Goal: Information Seeking & Learning: Check status

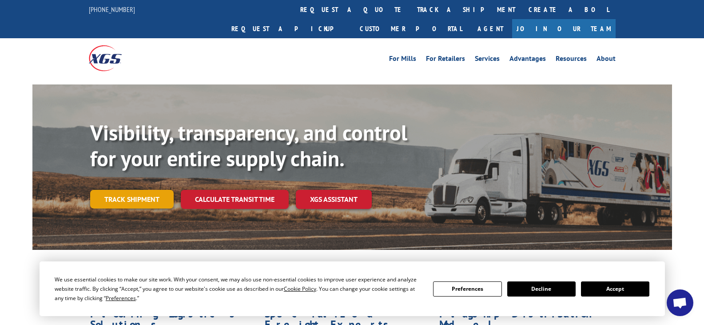
click at [148, 190] on link "Track shipment" at bounding box center [132, 199] width 84 height 19
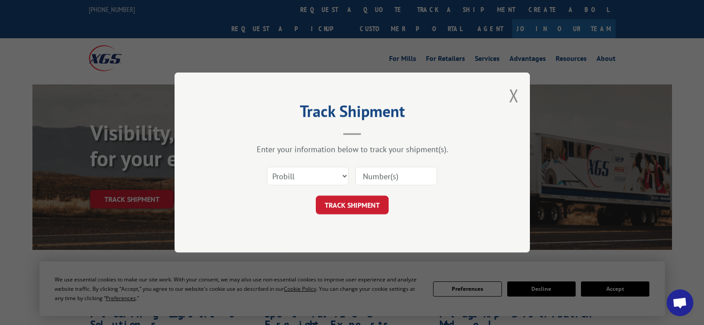
click at [378, 172] on input at bounding box center [397, 176] width 82 height 19
paste input "17468996"
type input "17468996"
click at [362, 199] on button "TRACK SHIPMENT" at bounding box center [352, 205] width 73 height 19
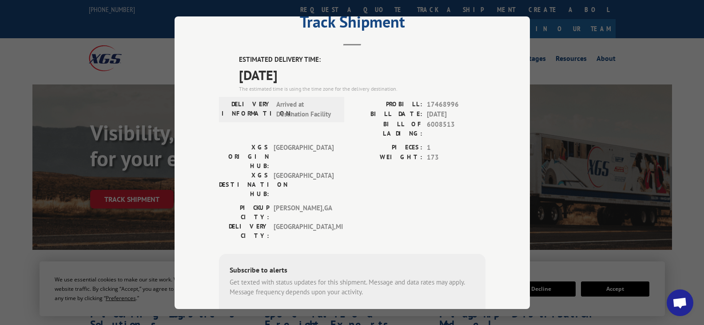
scroll to position [19, 0]
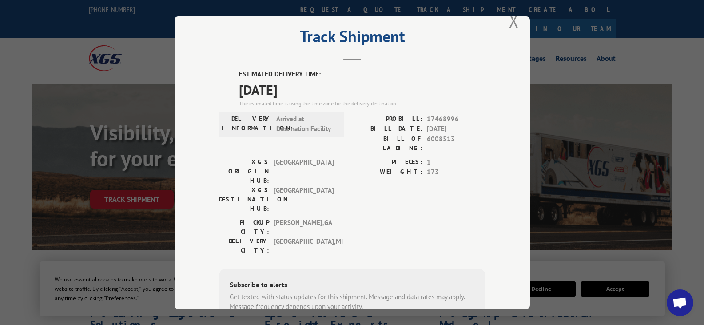
drag, startPoint x: 233, startPoint y: 87, endPoint x: 314, endPoint y: 91, distance: 81.0
click at [314, 91] on div "ESTIMATED DELIVERY TIME: [DATE] The estimated time is using the time zone for t…" at bounding box center [352, 229] width 267 height 320
click at [512, 22] on button "Close modal" at bounding box center [514, 21] width 10 height 24
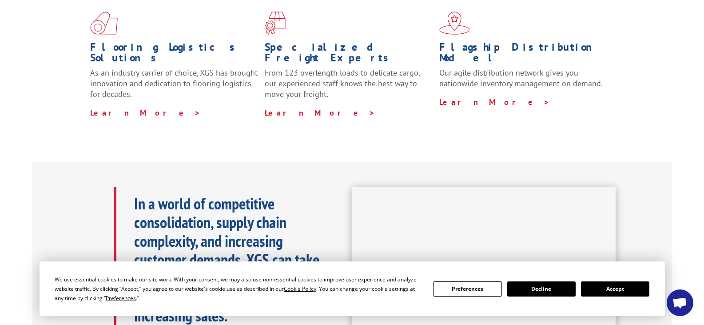
scroll to position [0, 0]
